Goal: Task Accomplishment & Management: Complete application form

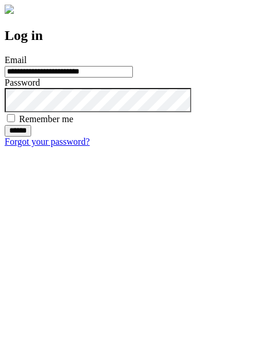
type input "**********"
click at [31, 137] on input "******" at bounding box center [18, 131] width 27 height 12
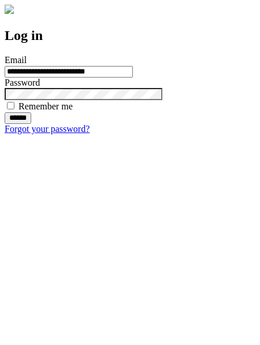
type input "**********"
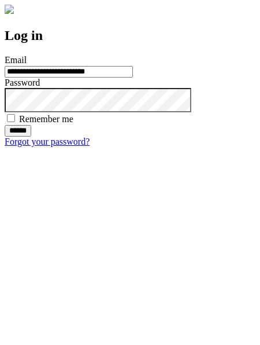
click at [31, 137] on input "******" at bounding box center [18, 131] width 27 height 12
